Goal: Task Accomplishment & Management: Use online tool/utility

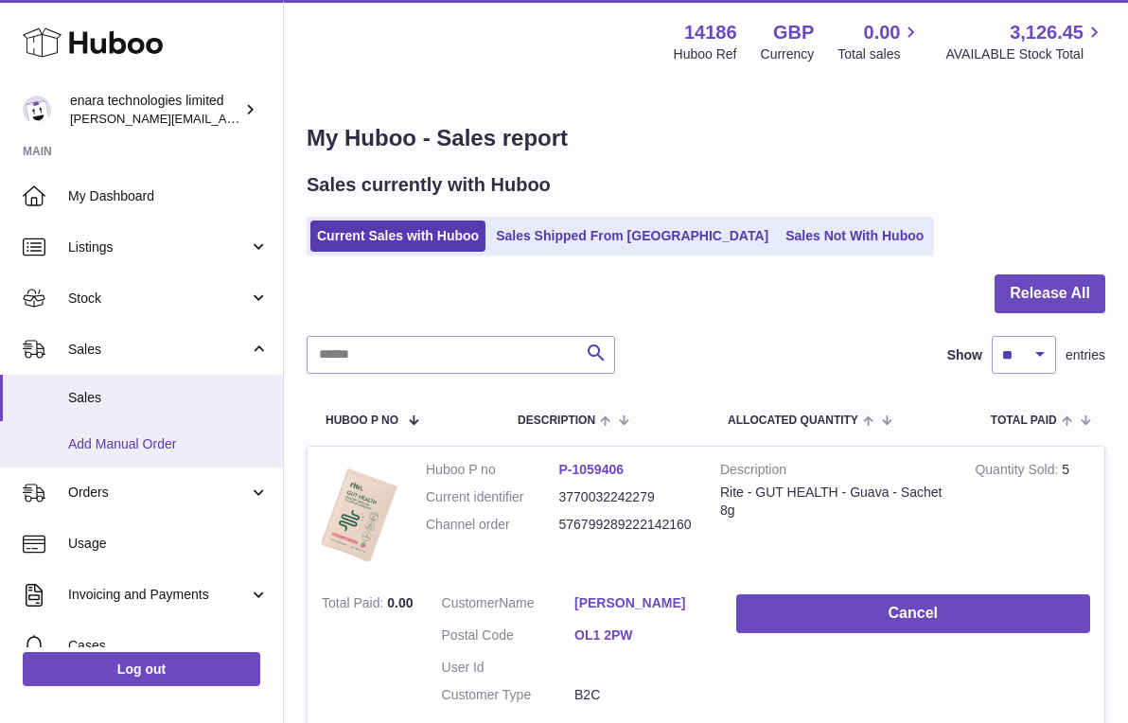
click at [175, 432] on link "Add Manual Order" at bounding box center [141, 444] width 283 height 46
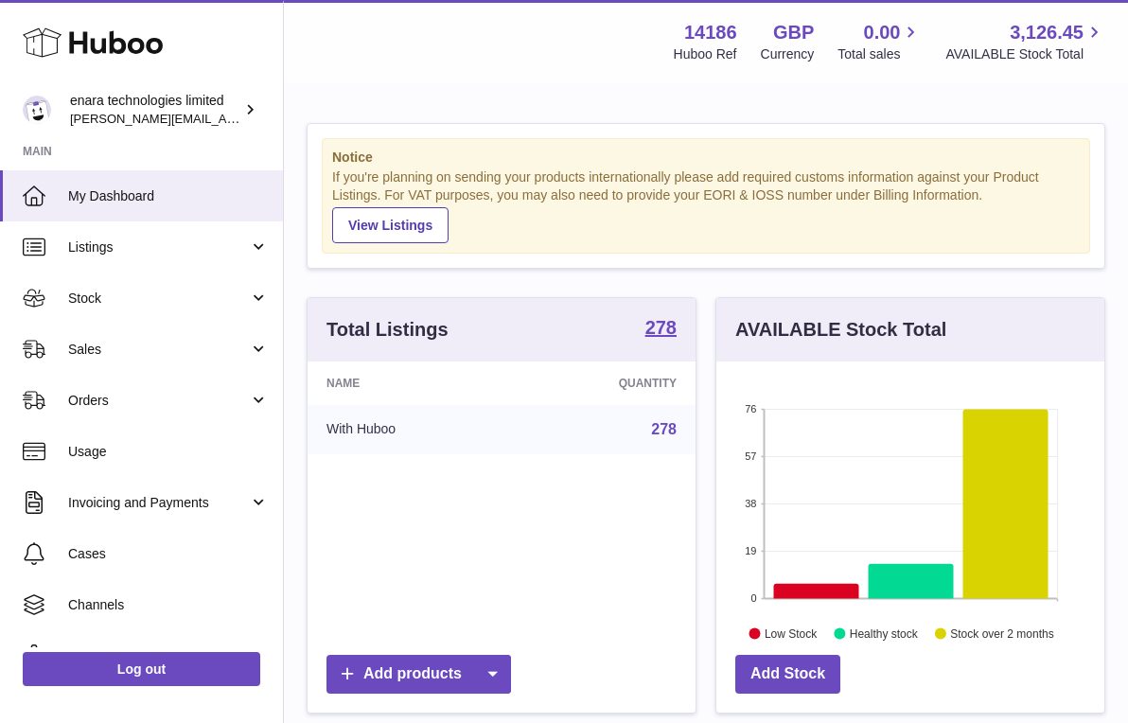
scroll to position [295, 388]
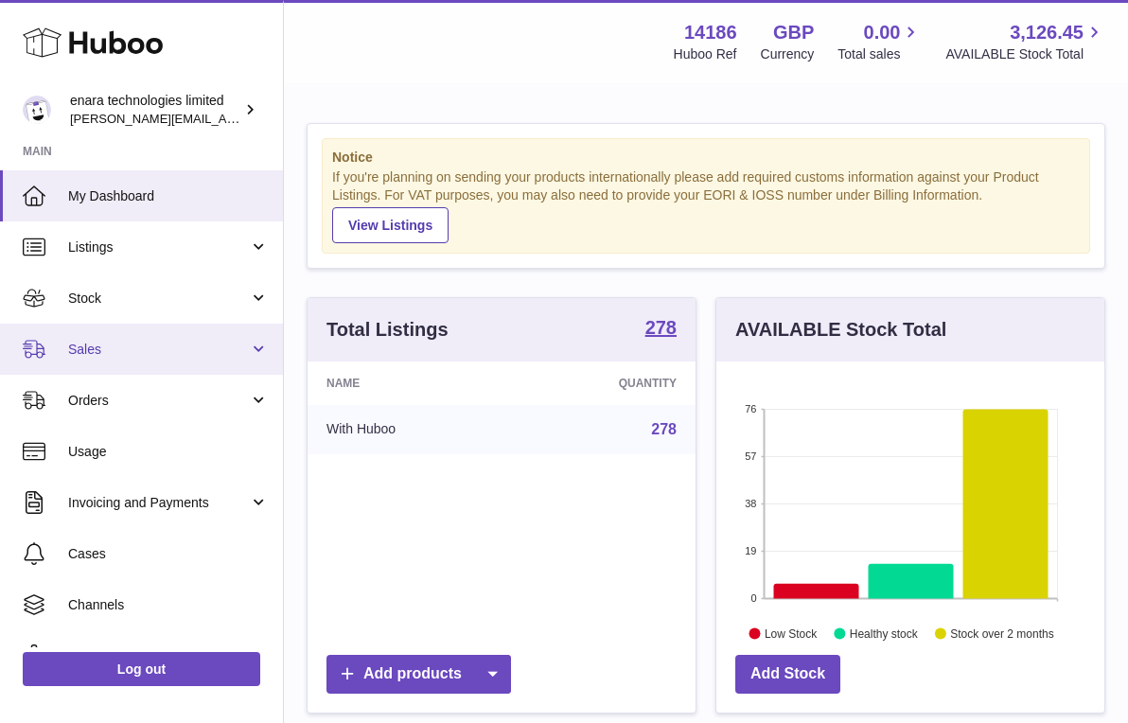
click at [165, 347] on span "Sales" at bounding box center [158, 350] width 181 height 18
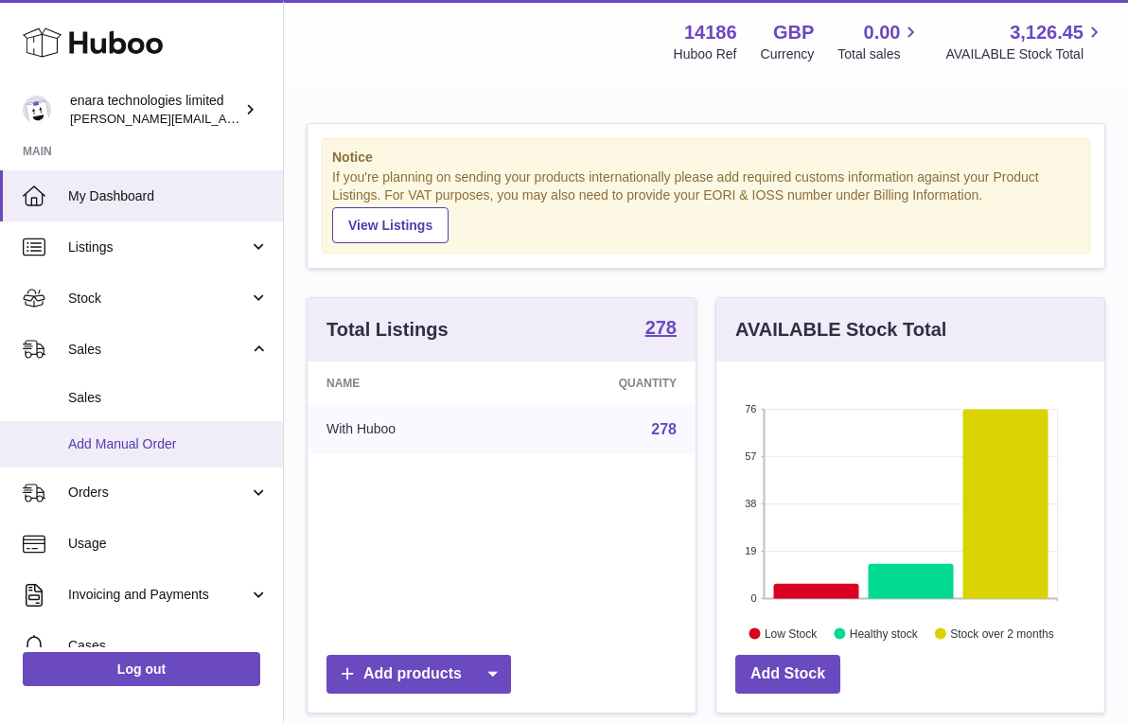
click at [136, 444] on span "Add Manual Order" at bounding box center [168, 444] width 201 height 18
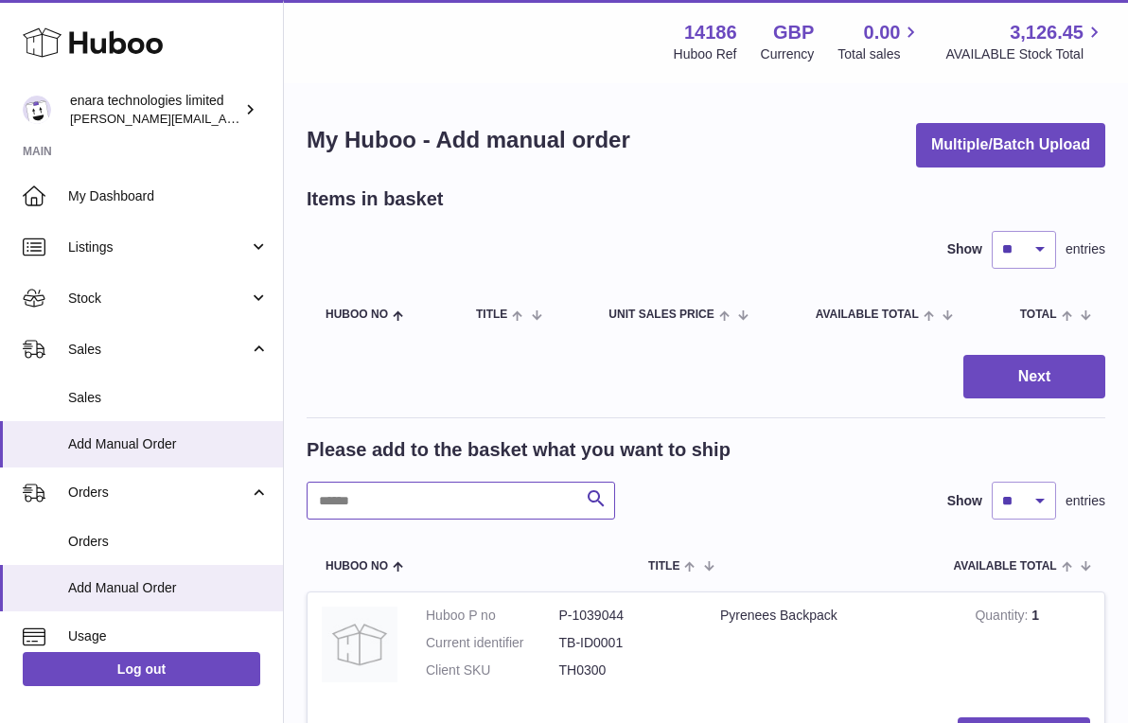
click at [532, 494] on input "text" at bounding box center [461, 501] width 309 height 38
type input "****"
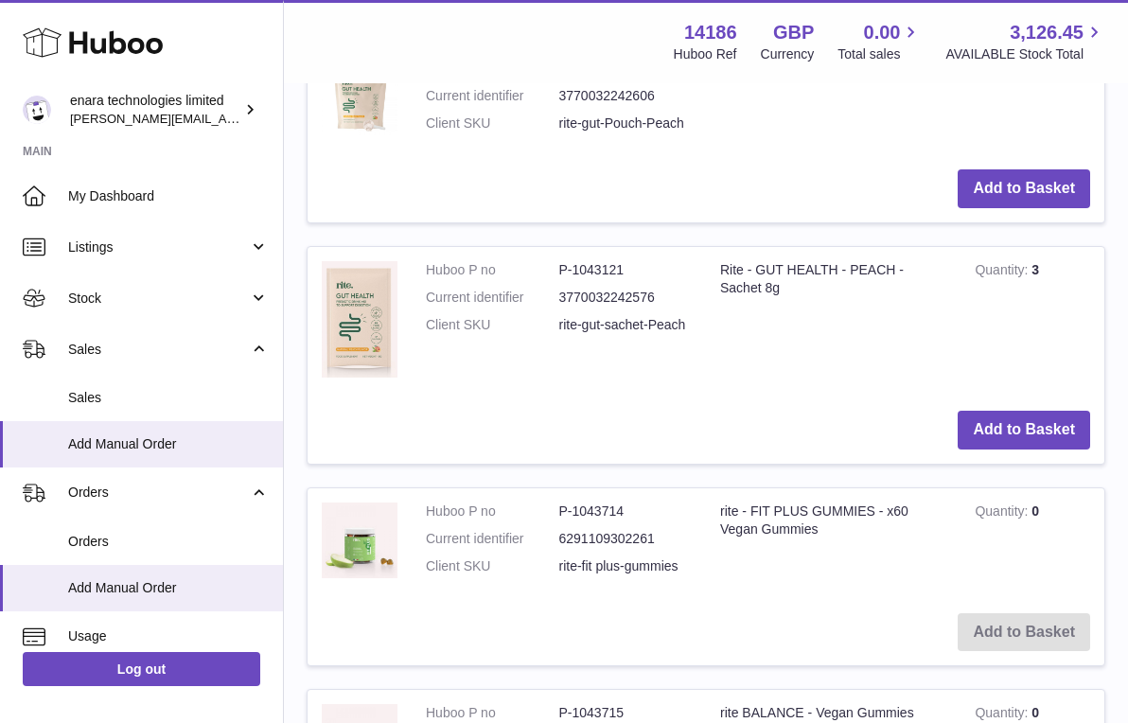
scroll to position [698, 0]
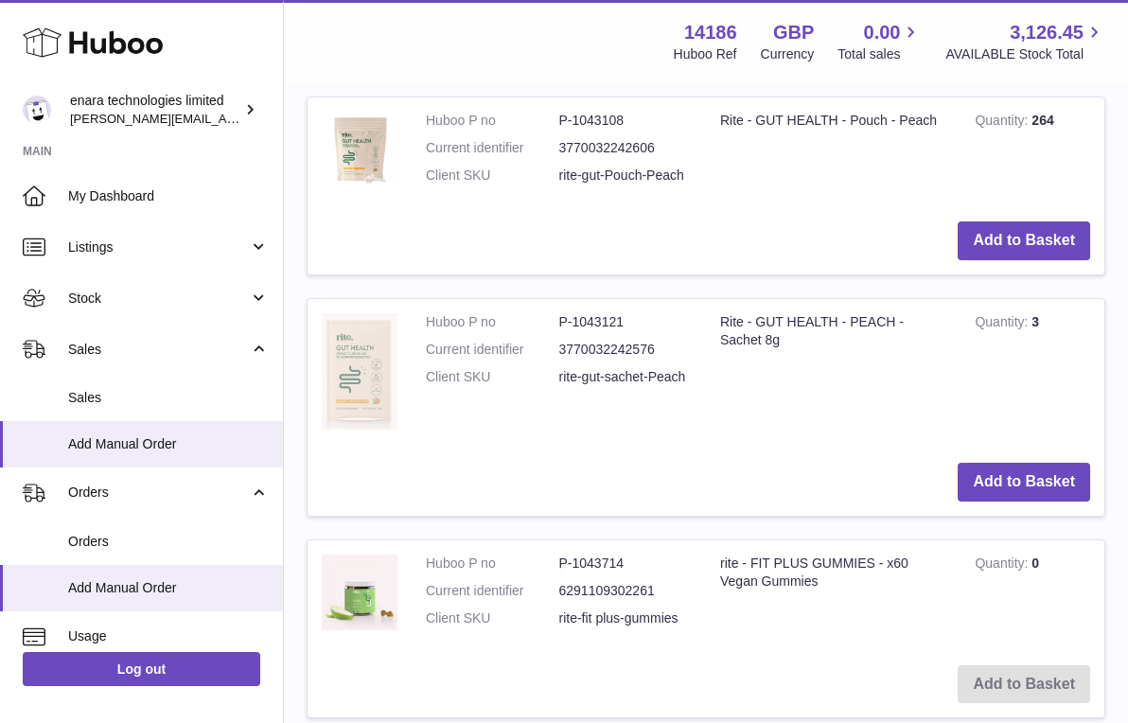
click at [361, 340] on img at bounding box center [360, 371] width 76 height 116
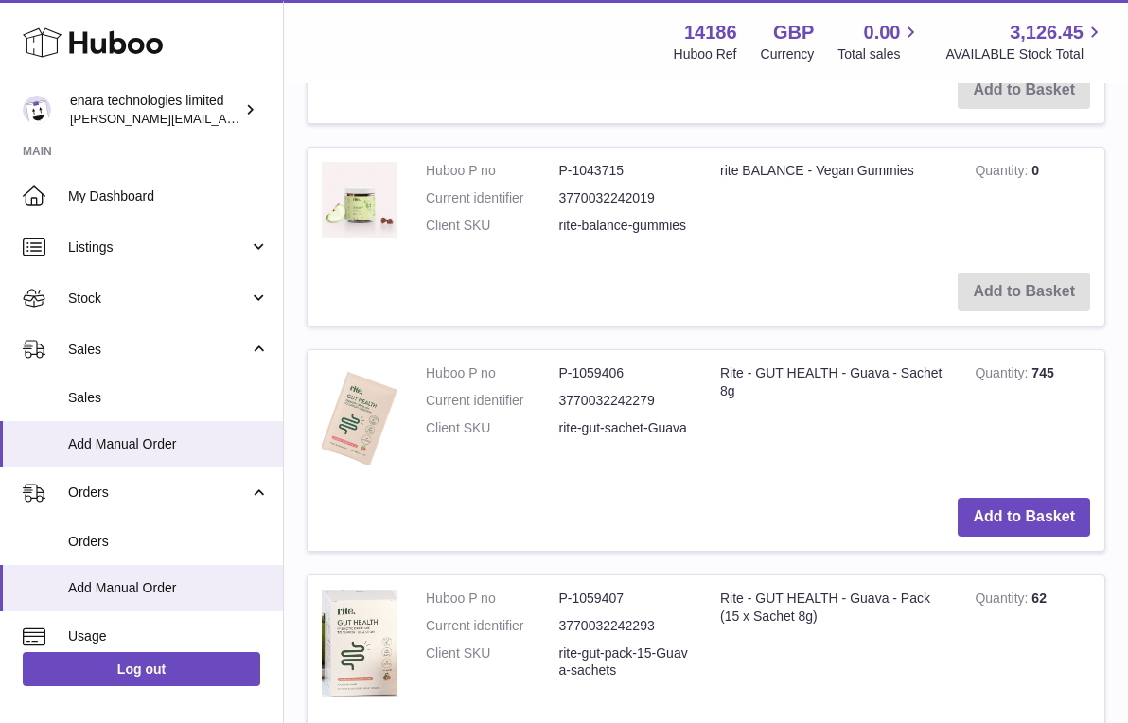
scroll to position [1308, 0]
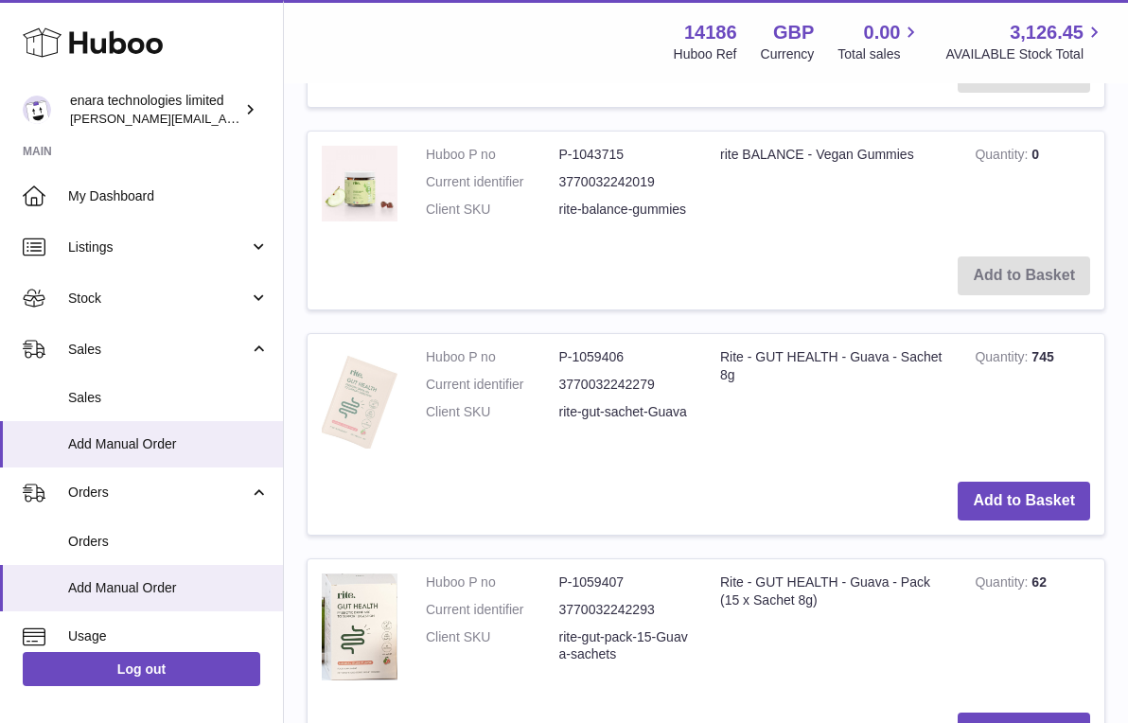
click at [386, 369] on img at bounding box center [360, 398] width 76 height 100
